Goal: Information Seeking & Learning: Learn about a topic

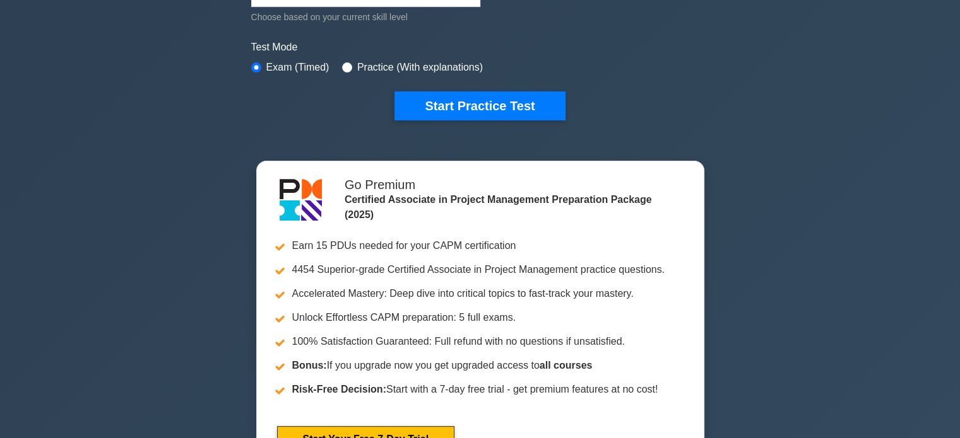
scroll to position [252, 0]
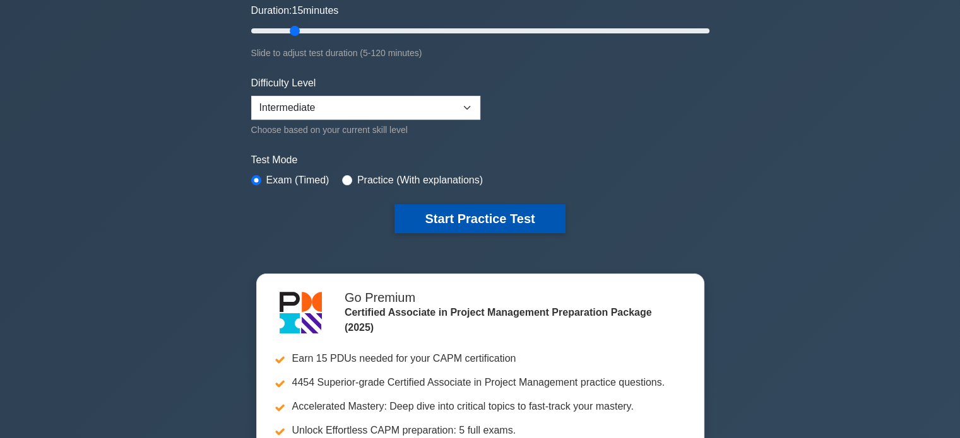
click at [444, 231] on button "Start Practice Test" at bounding box center [479, 218] width 170 height 29
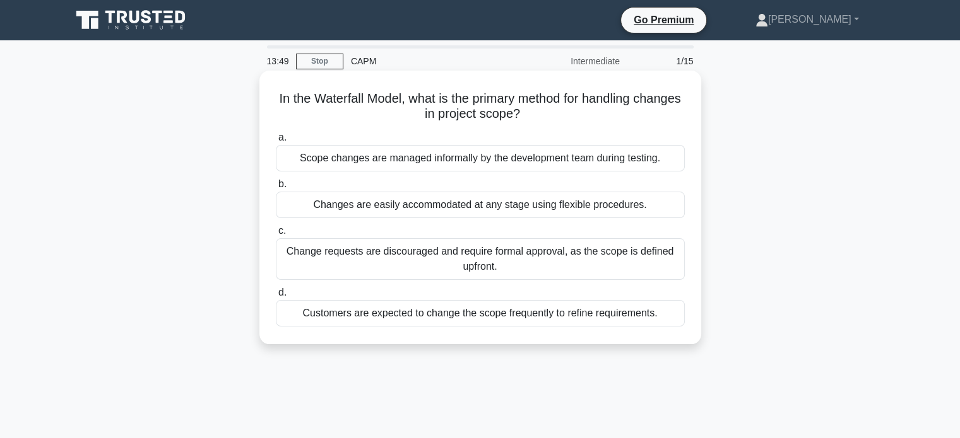
click at [325, 157] on div "Scope changes are managed informally by the development team during testing." at bounding box center [480, 158] width 409 height 26
click at [276, 142] on input "a. Scope changes are managed informally by the development team during testing." at bounding box center [276, 138] width 0 height 8
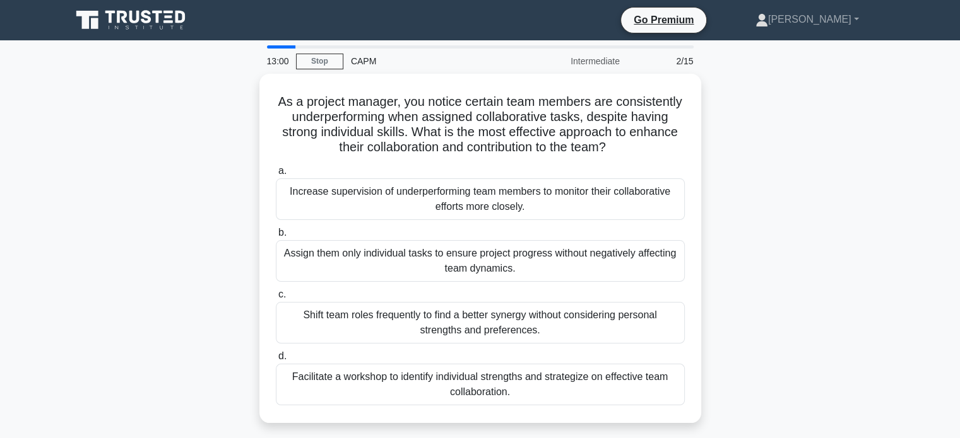
click at [242, 199] on div "As a project manager, you notice certain team members are consistently underper…" at bounding box center [480, 256] width 833 height 365
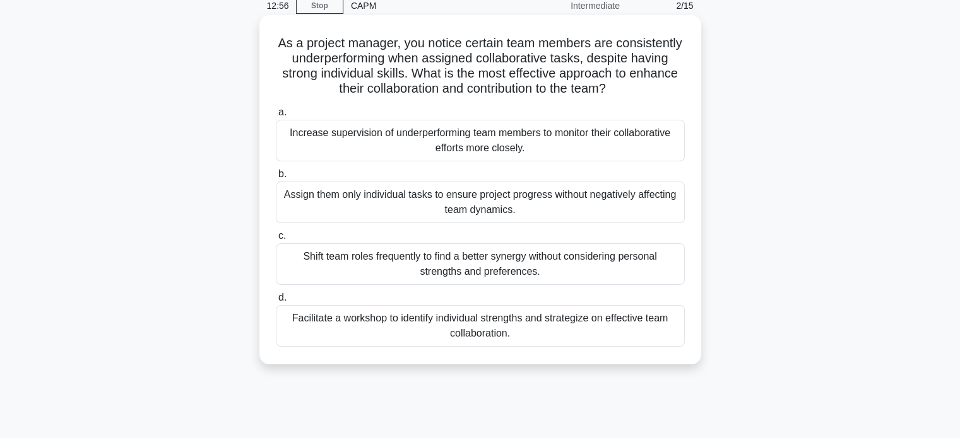
scroll to position [54, 0]
click at [476, 348] on div "Facilitate a workshop to identify individual strengths and strategize on effect…" at bounding box center [480, 328] width 409 height 42
click at [276, 303] on input "d. Facilitate a workshop to identify individual strengths and strategize on eff…" at bounding box center [276, 299] width 0 height 8
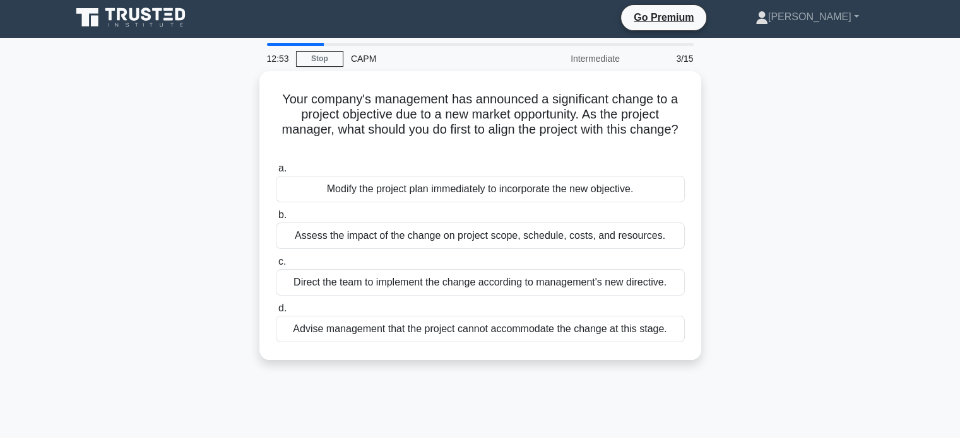
scroll to position [0, 0]
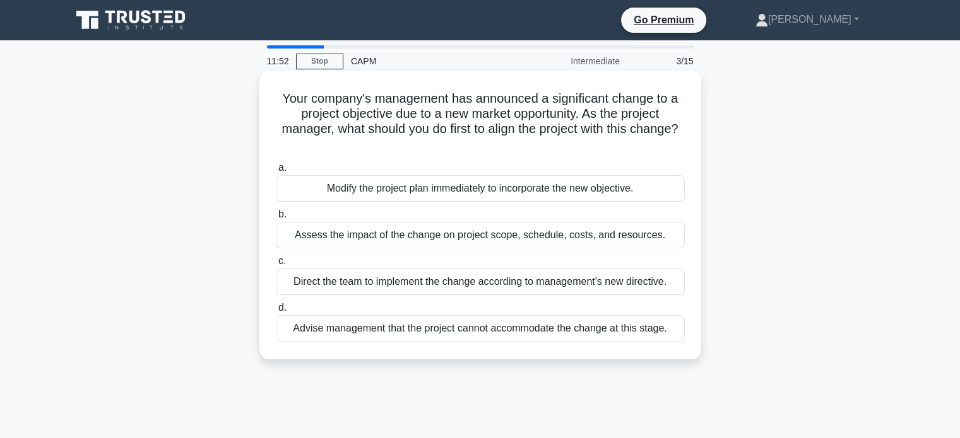
click at [300, 230] on div "Assess the impact of the change on project scope, schedule, costs, and resource…" at bounding box center [480, 235] width 409 height 26
click at [276, 219] on input "b. Assess the impact of the change on project scope, schedule, costs, and resou…" at bounding box center [276, 215] width 0 height 8
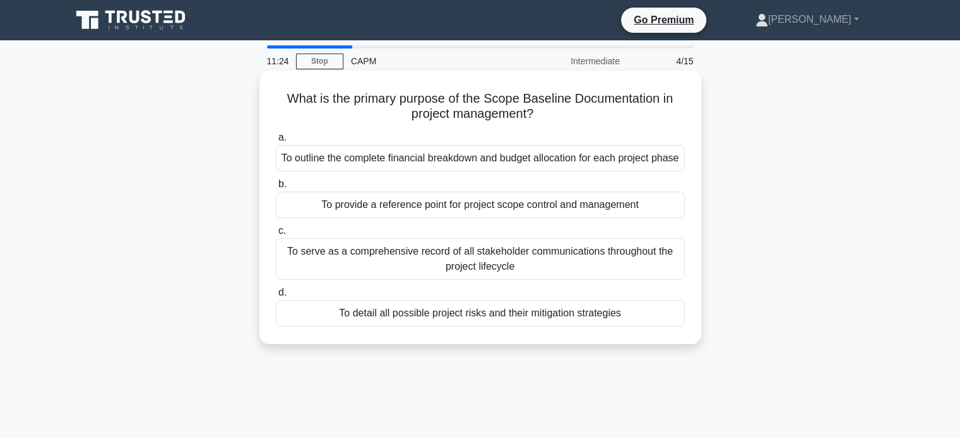
click at [347, 218] on div "To provide a reference point for project scope control and management" at bounding box center [480, 205] width 409 height 26
click at [276, 189] on input "b. To provide a reference point for project scope control and management" at bounding box center [276, 184] width 0 height 8
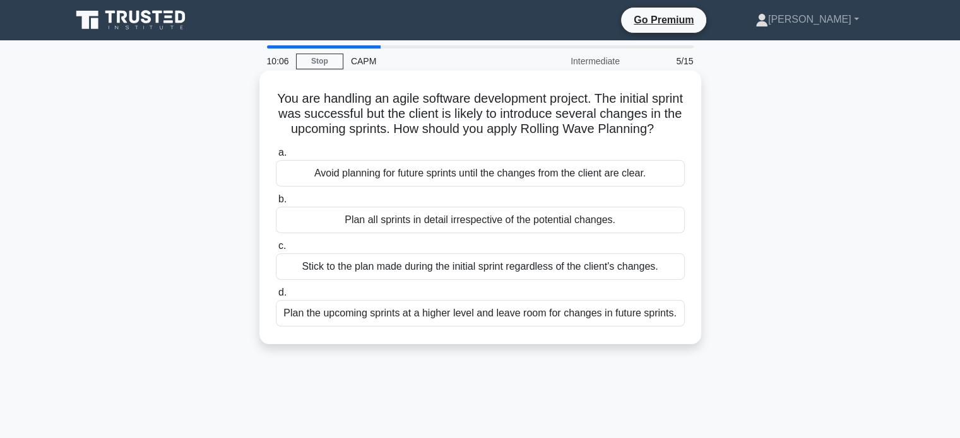
click at [346, 280] on div "Stick to the plan made during the initial sprint regardless of the client's cha…" at bounding box center [480, 267] width 409 height 26
click at [276, 250] on input "c. Stick to the plan made during the initial sprint regardless of the client's …" at bounding box center [276, 246] width 0 height 8
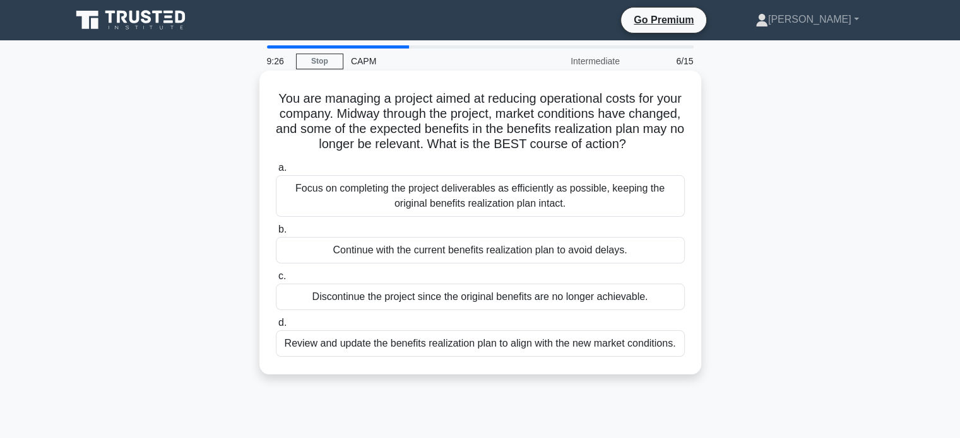
click at [303, 354] on div "Review and update the benefits realization plan to align with the new market co…" at bounding box center [480, 344] width 409 height 26
click at [276, 327] on input "d. Review and update the benefits realization plan to align with the new market…" at bounding box center [276, 323] width 0 height 8
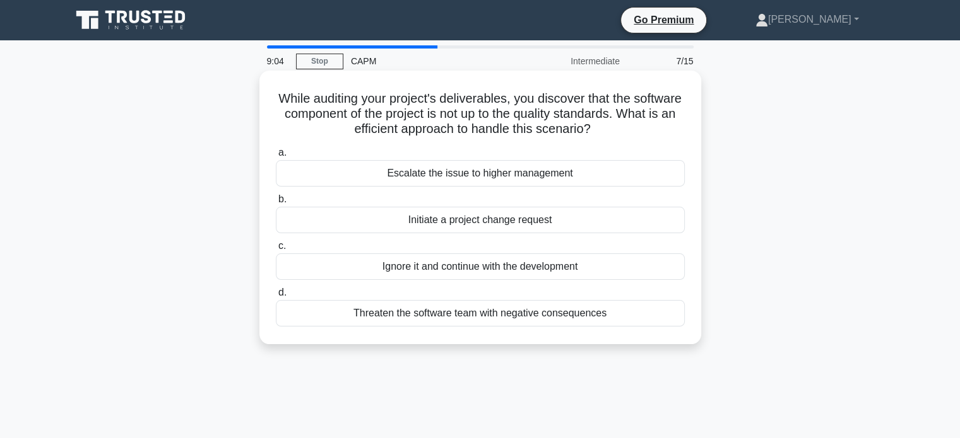
click at [283, 178] on div "Escalate the issue to higher management" at bounding box center [480, 173] width 409 height 26
click at [276, 157] on input "a. Escalate the issue to higher management" at bounding box center [276, 153] width 0 height 8
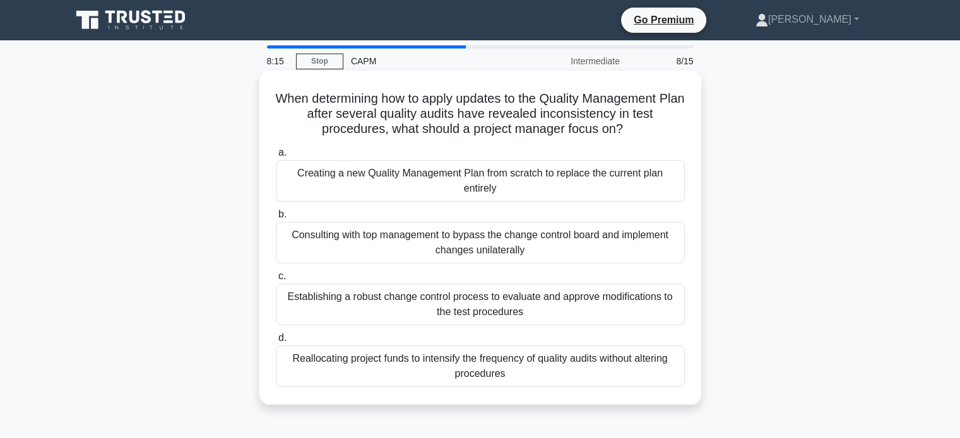
click at [290, 238] on div "Consulting with top management to bypass the change control board and implement…" at bounding box center [480, 243] width 409 height 42
click at [276, 219] on input "b. Consulting with top management to bypass the change control board and implem…" at bounding box center [276, 215] width 0 height 8
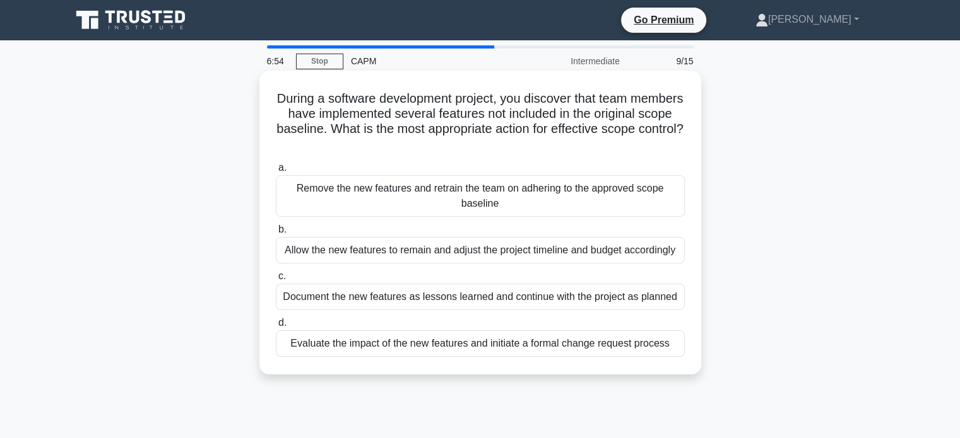
click at [371, 341] on div "Evaluate the impact of the new features and initiate a formal change request pr…" at bounding box center [480, 344] width 409 height 26
click at [276, 327] on input "d. Evaluate the impact of the new features and initiate a formal change request…" at bounding box center [276, 323] width 0 height 8
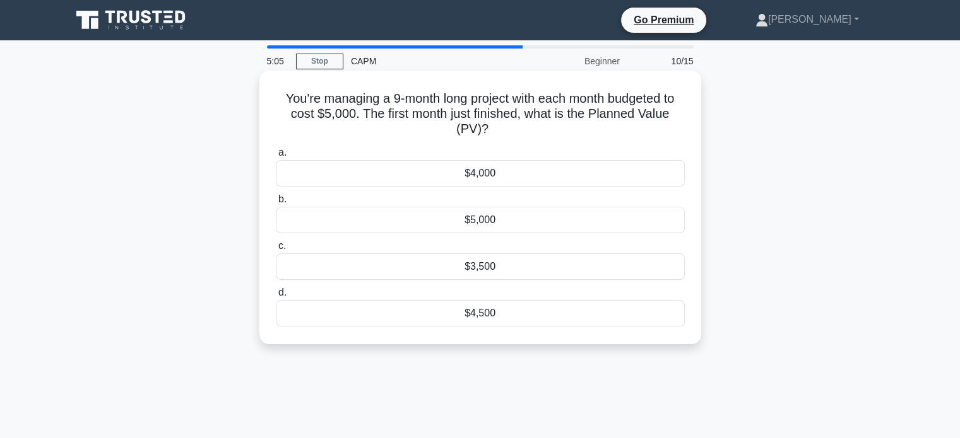
click at [472, 220] on div "$5,000" at bounding box center [480, 220] width 409 height 26
click at [276, 204] on input "b. $5,000" at bounding box center [276, 200] width 0 height 8
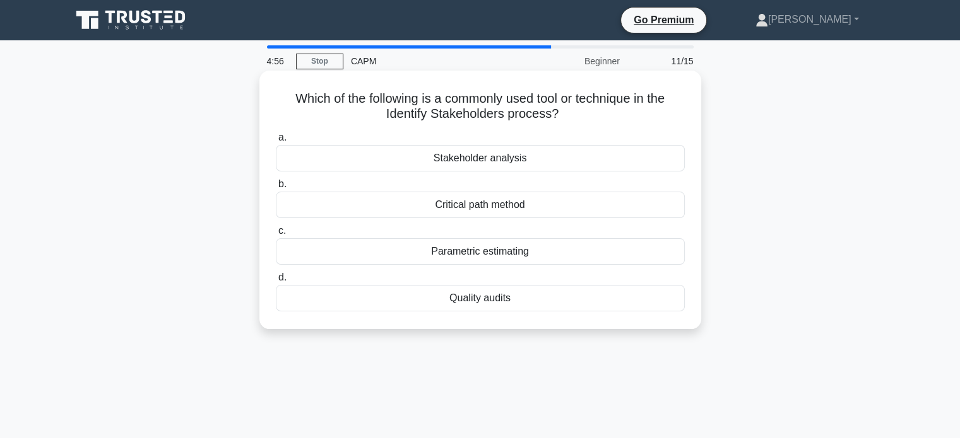
click at [385, 156] on div "Stakeholder analysis" at bounding box center [480, 158] width 409 height 26
click at [276, 142] on input "a. Stakeholder analysis" at bounding box center [276, 138] width 0 height 8
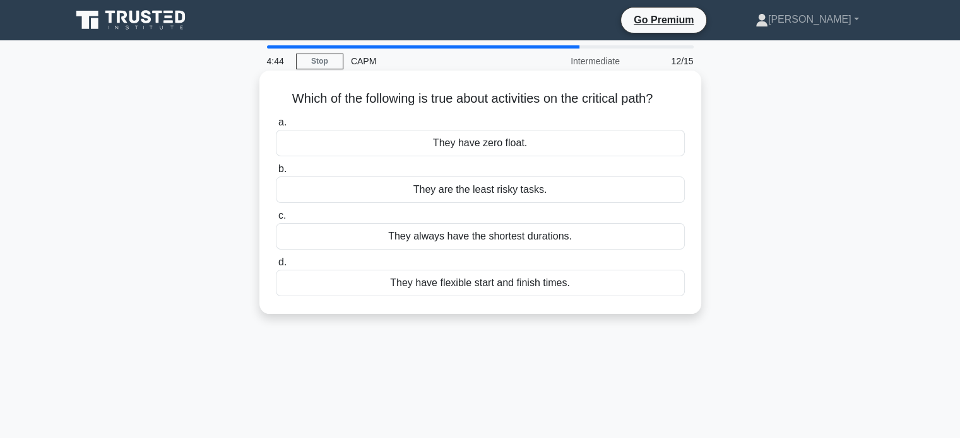
click at [449, 144] on div "They have zero float." at bounding box center [480, 143] width 409 height 26
click at [276, 127] on input "a. They have zero float." at bounding box center [276, 123] width 0 height 8
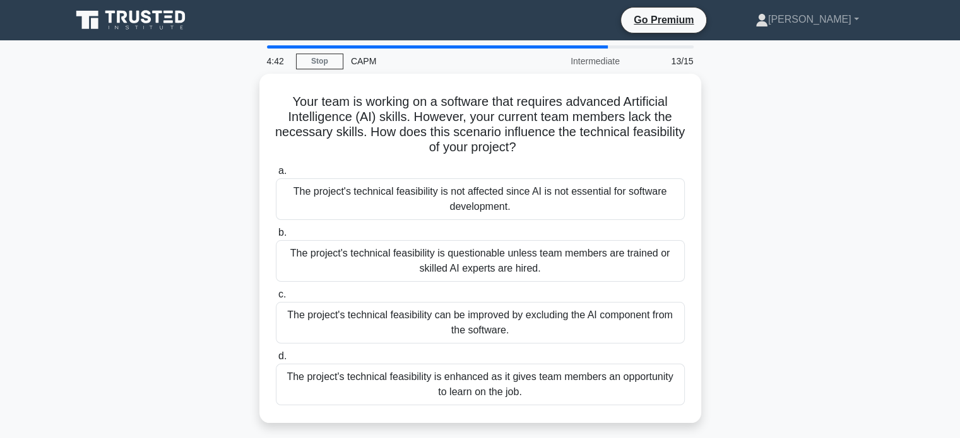
scroll to position [45, 0]
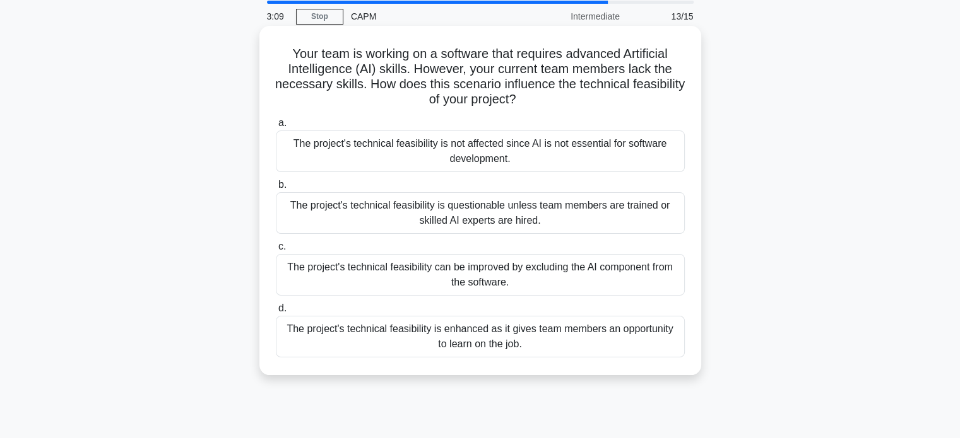
click at [330, 209] on div "The project's technical feasibility is questionable unless team members are tra…" at bounding box center [480, 213] width 409 height 42
click at [276, 189] on input "b. The project's technical feasibility is questionable unless team members are …" at bounding box center [276, 185] width 0 height 8
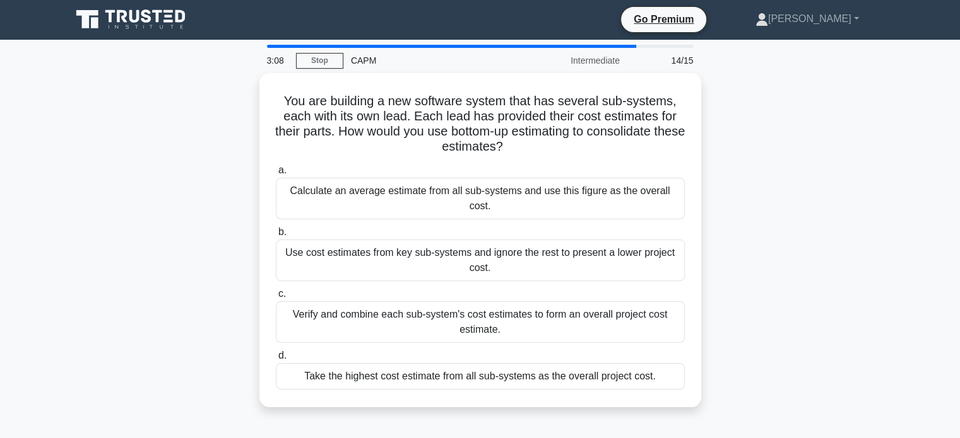
scroll to position [0, 0]
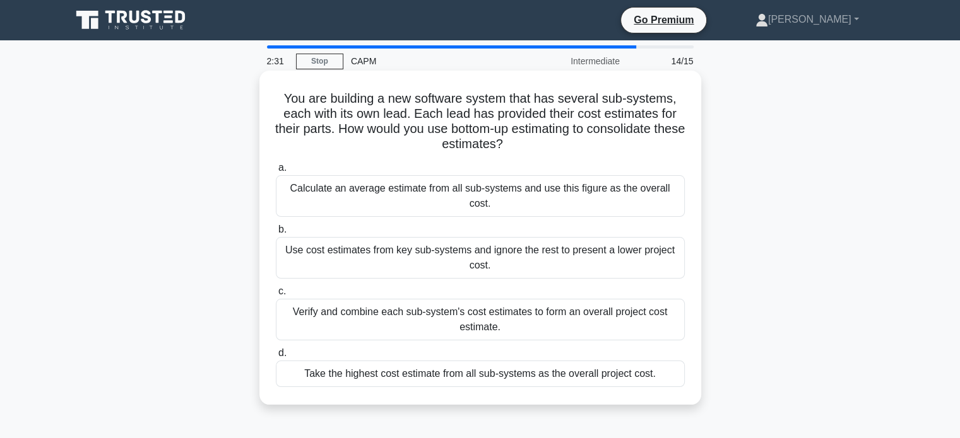
click at [363, 299] on div "Verify and combine each sub-system's cost estimates to form an overall project …" at bounding box center [480, 320] width 409 height 42
click at [276, 295] on input "c. Verify and combine each sub-system's cost estimates to form an overall proje…" at bounding box center [276, 292] width 0 height 8
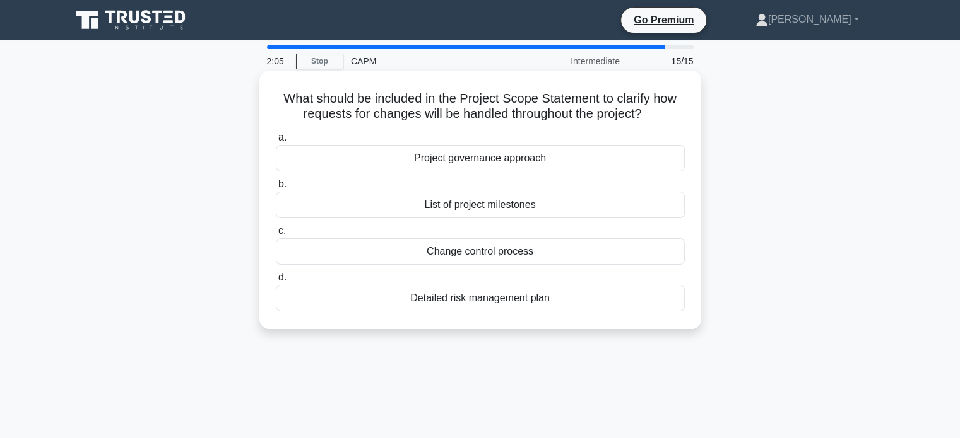
click at [303, 241] on div "Change control process" at bounding box center [480, 251] width 409 height 26
click at [276, 235] on input "c. Change control process" at bounding box center [276, 231] width 0 height 8
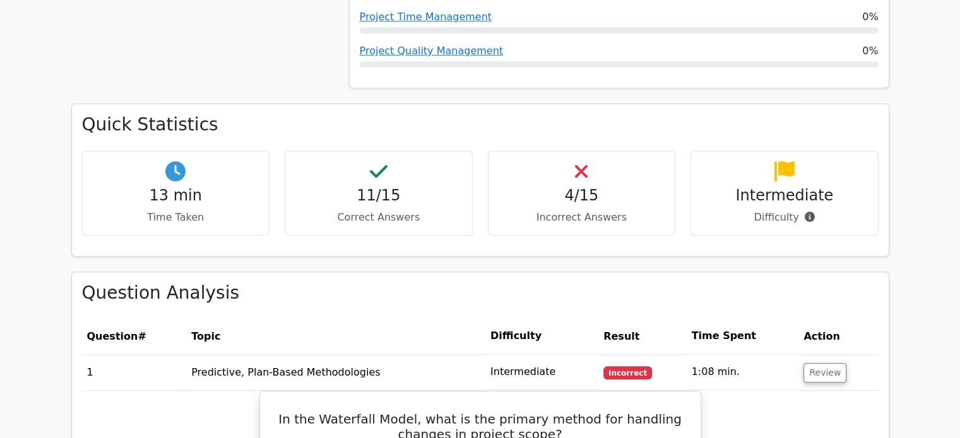
scroll to position [1072, 0]
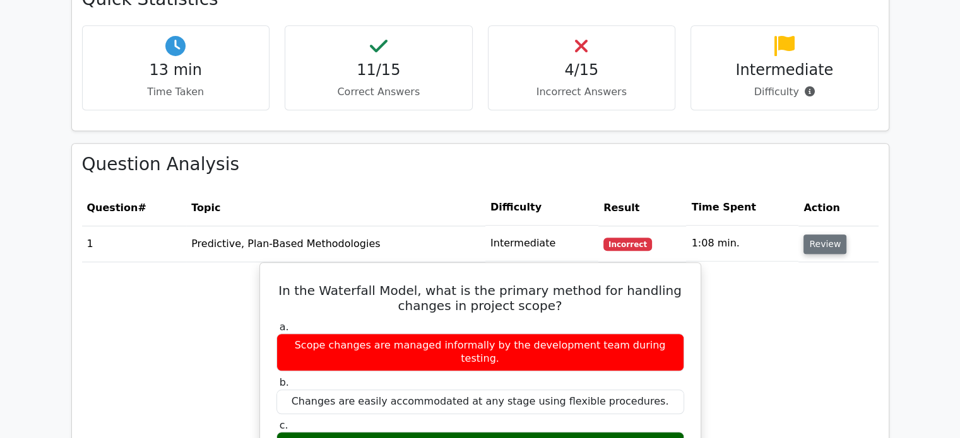
click at [812, 235] on button "Review" at bounding box center [824, 245] width 43 height 20
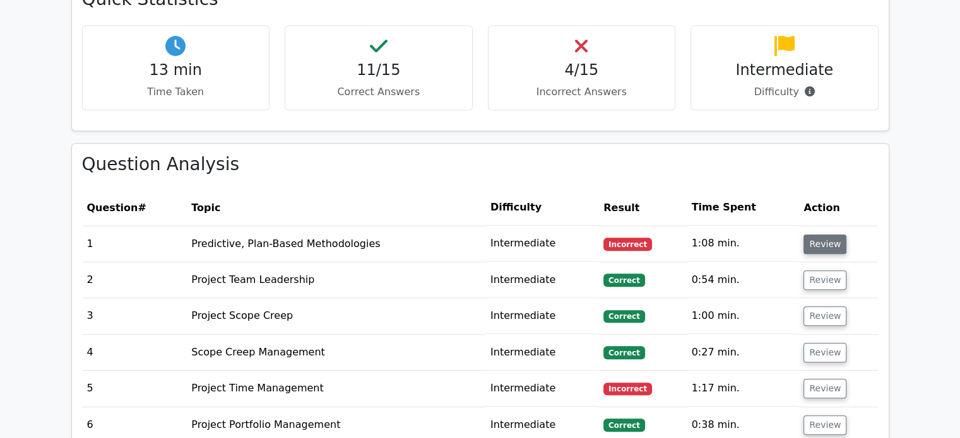
click at [812, 235] on button "Review" at bounding box center [824, 245] width 43 height 20
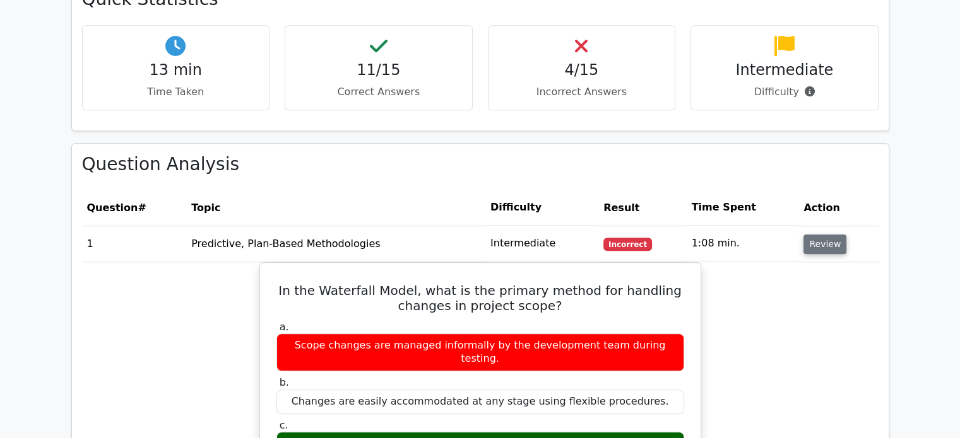
click at [812, 235] on button "Review" at bounding box center [824, 245] width 43 height 20
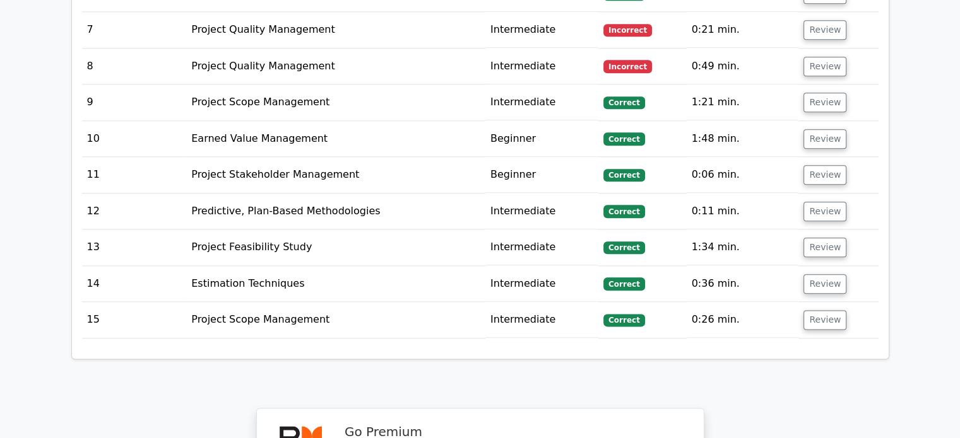
scroll to position [1577, 0]
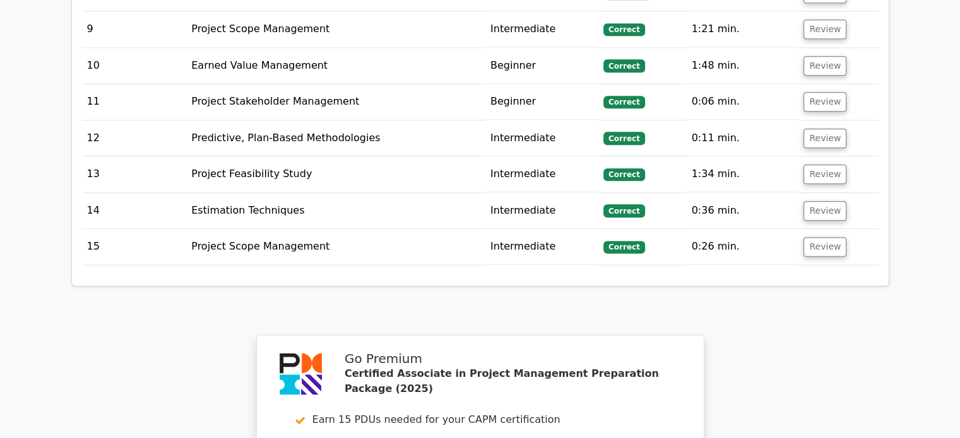
click at [818, 229] on td "Review" at bounding box center [837, 247] width 79 height 36
click at [818, 237] on button "Review" at bounding box center [824, 247] width 43 height 20
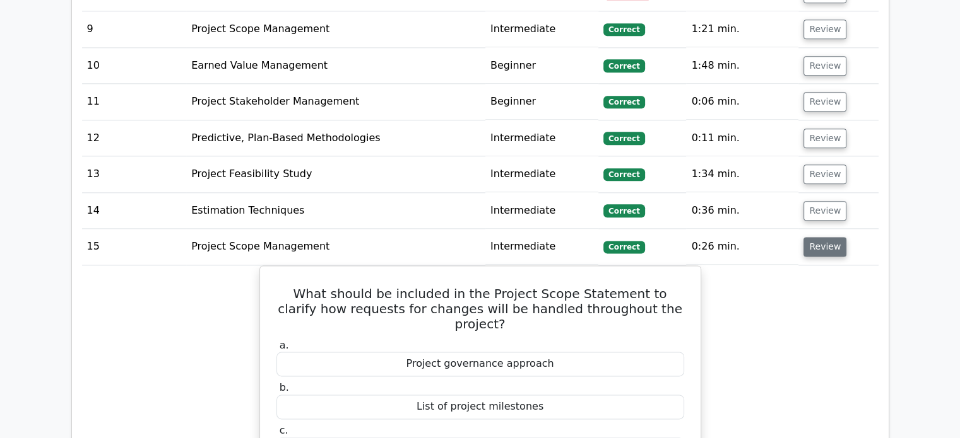
click at [818, 237] on button "Review" at bounding box center [824, 247] width 43 height 20
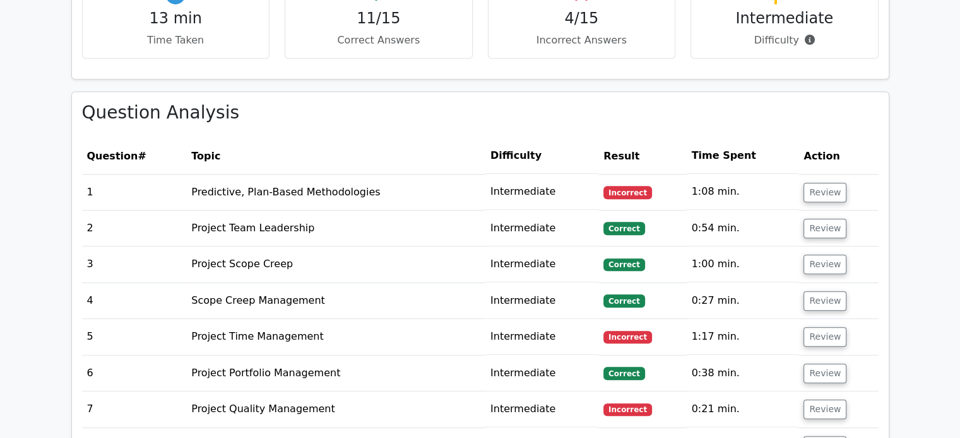
scroll to position [1146, 0]
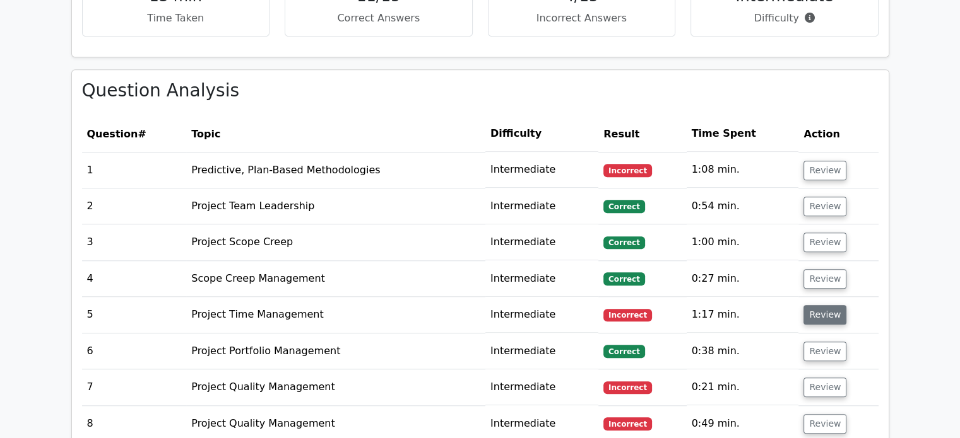
click at [815, 305] on button "Review" at bounding box center [824, 315] width 43 height 20
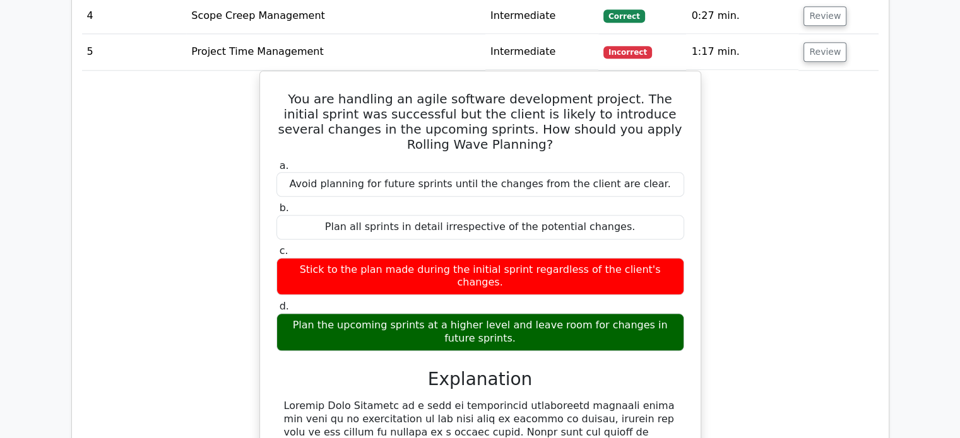
scroll to position [1209, 0]
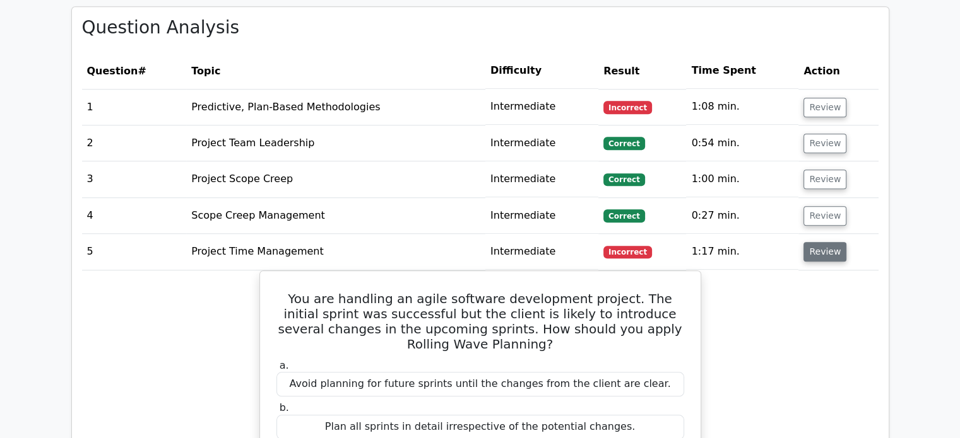
click at [809, 242] on button "Review" at bounding box center [824, 252] width 43 height 20
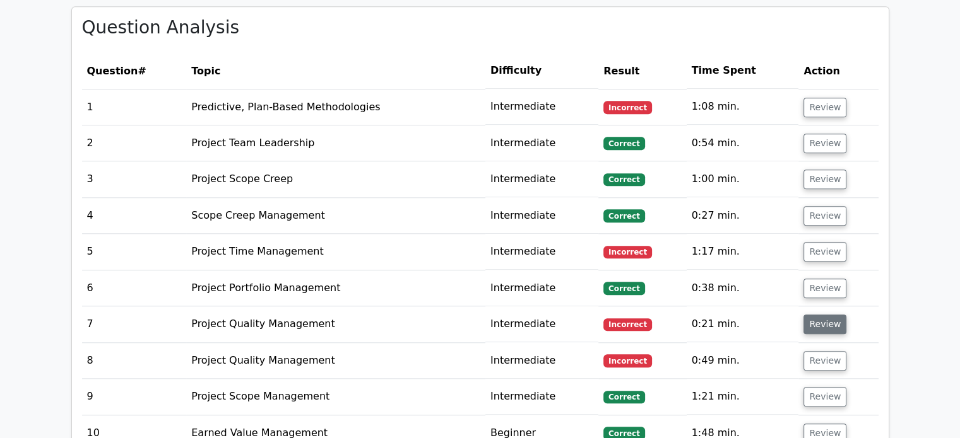
click at [817, 315] on button "Review" at bounding box center [824, 325] width 43 height 20
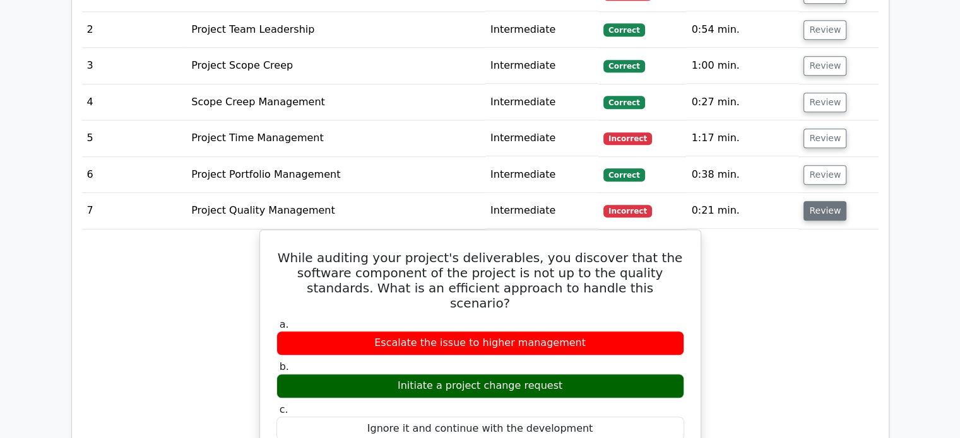
scroll to position [1336, 0]
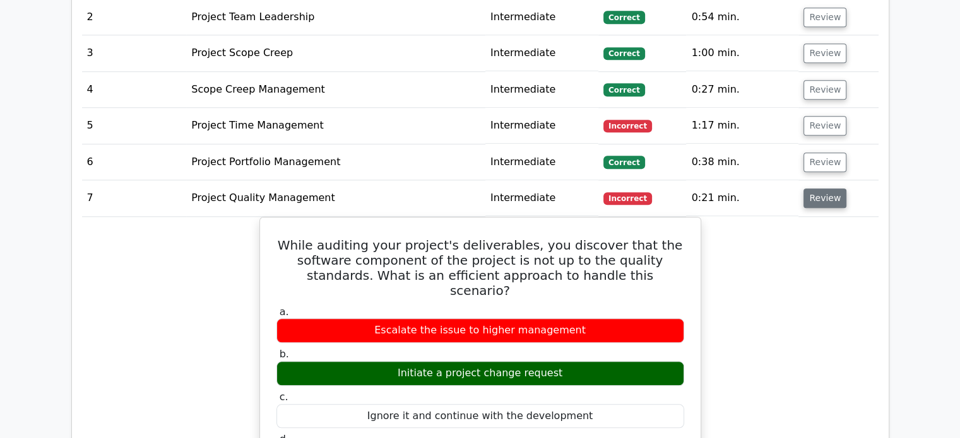
click at [809, 189] on button "Review" at bounding box center [824, 199] width 43 height 20
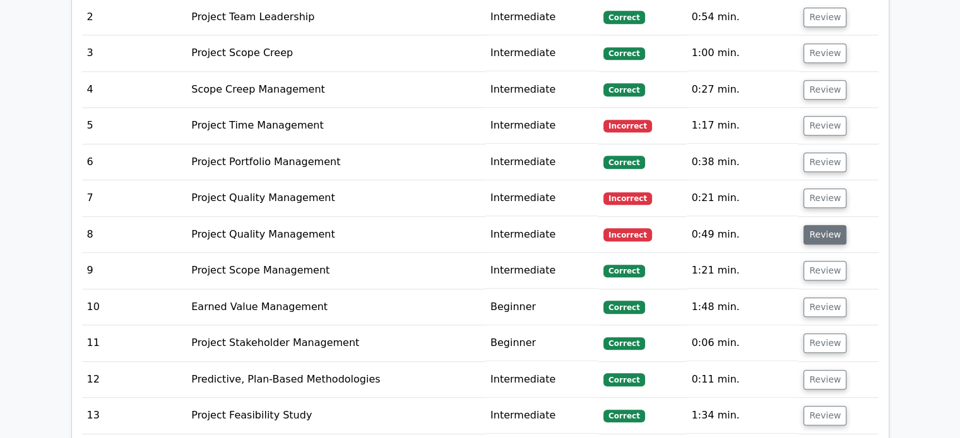
click at [806, 225] on button "Review" at bounding box center [824, 235] width 43 height 20
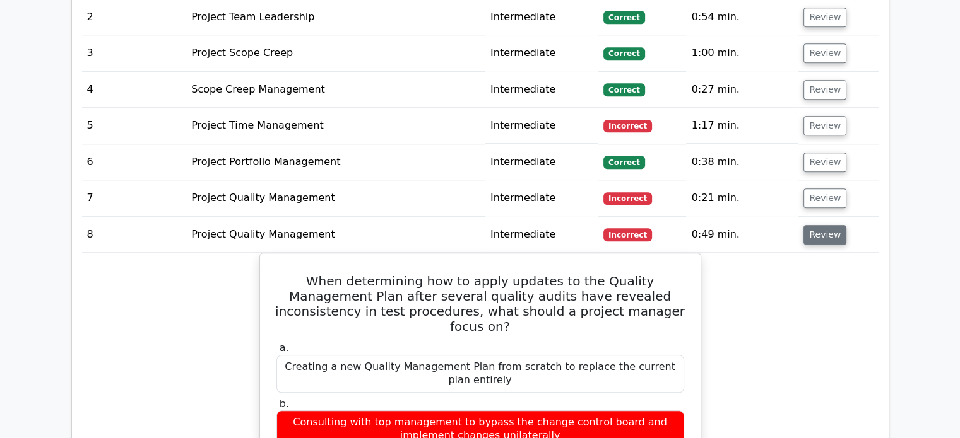
click at [808, 225] on button "Review" at bounding box center [824, 235] width 43 height 20
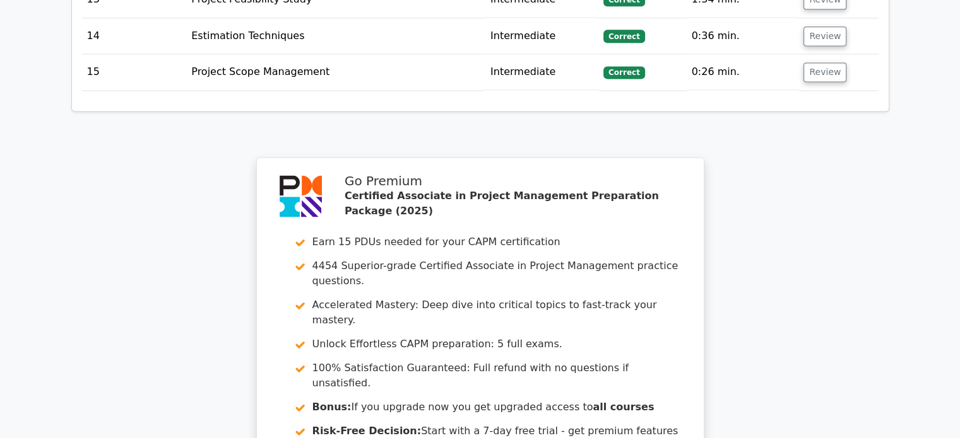
scroll to position [1966, 0]
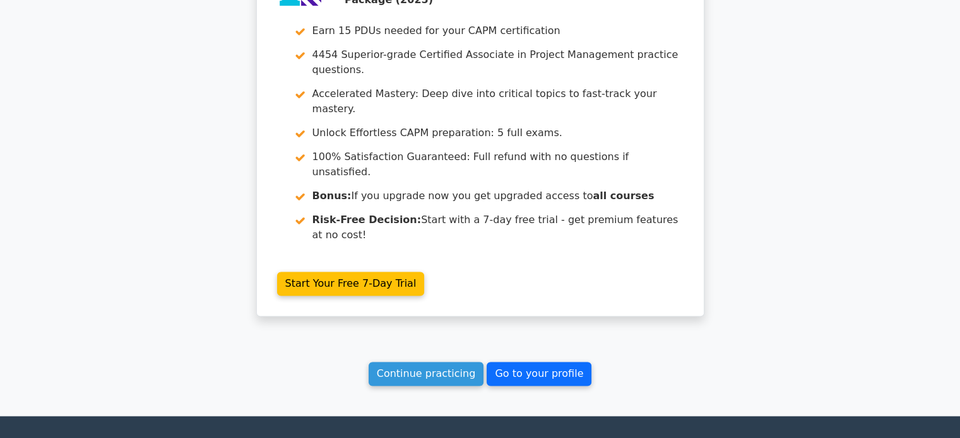
click at [505, 362] on link "Go to your profile" at bounding box center [538, 374] width 105 height 24
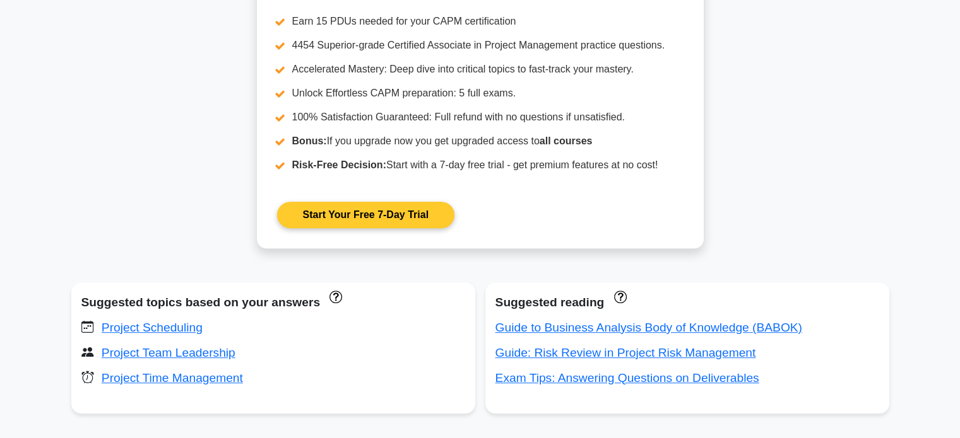
scroll to position [126, 0]
